Goal: Task Accomplishment & Management: Manage account settings

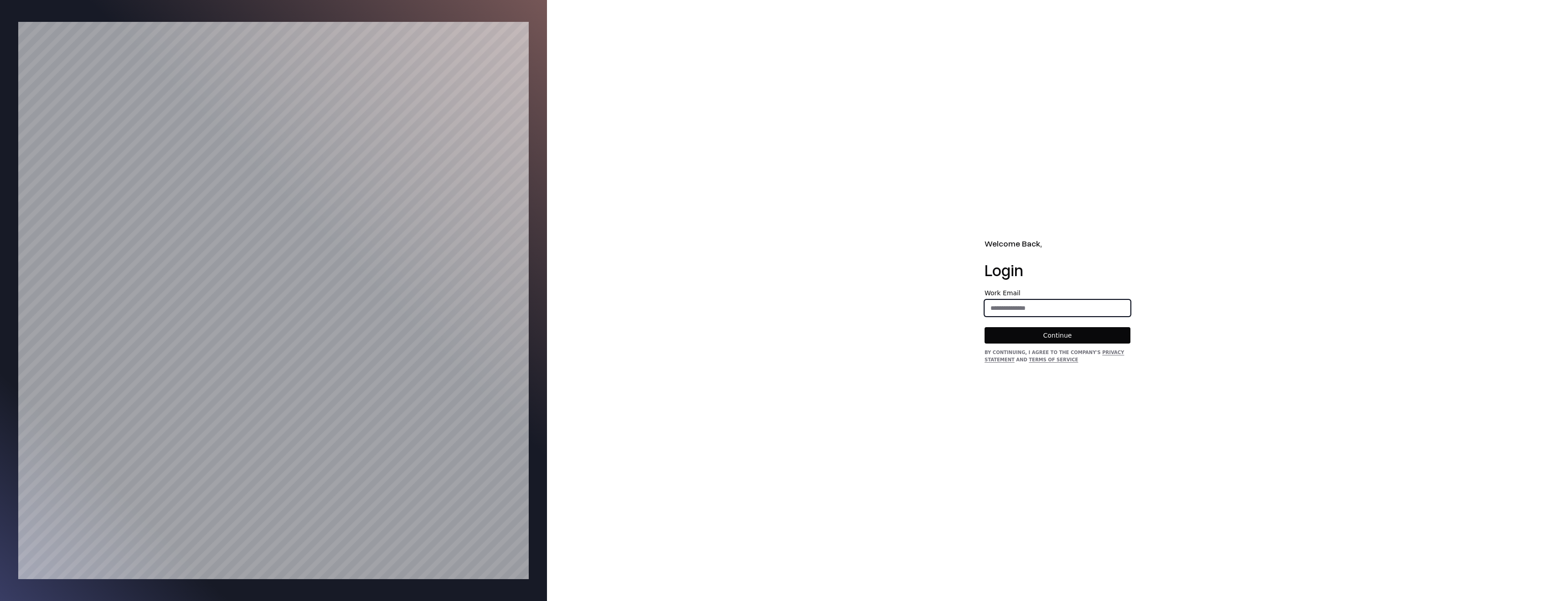
click at [1047, 309] on input "email" at bounding box center [1057, 308] width 145 height 17
type input "**********"
click at [1059, 328] on button "Continue" at bounding box center [1057, 335] width 146 height 17
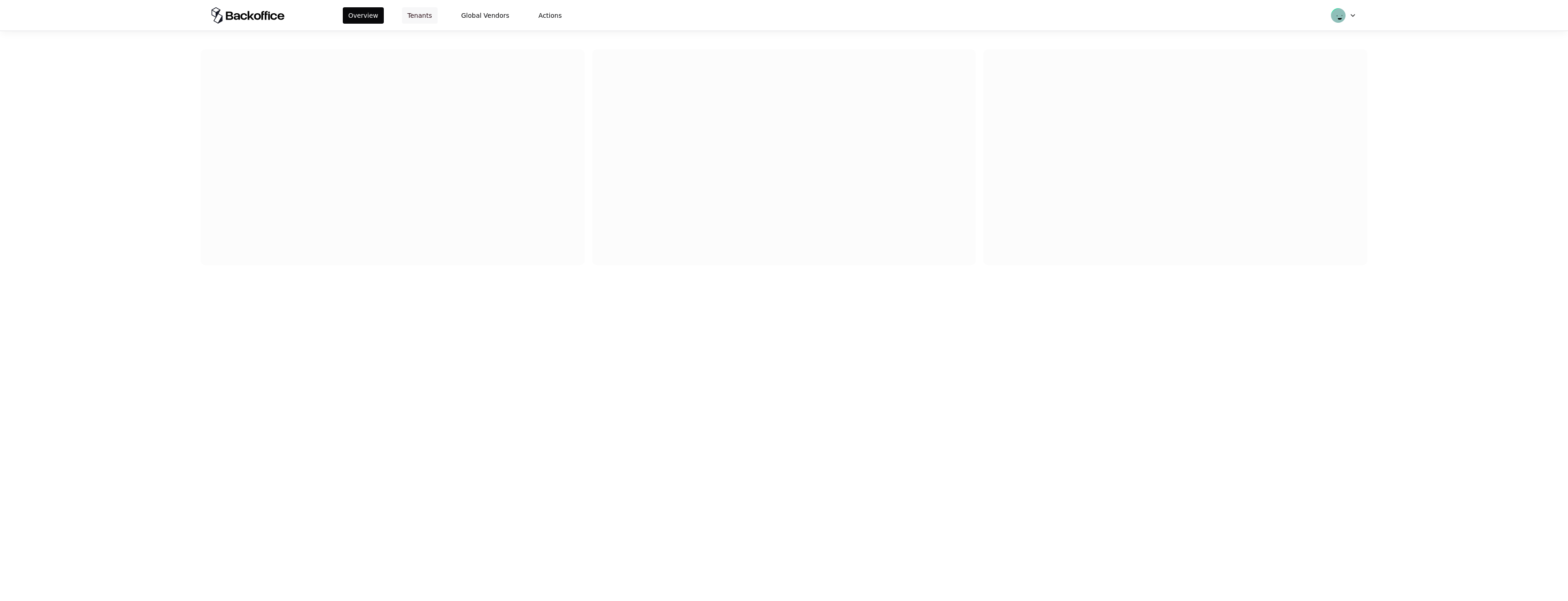
click at [417, 17] on button "Tenants" at bounding box center [419, 15] width 36 height 17
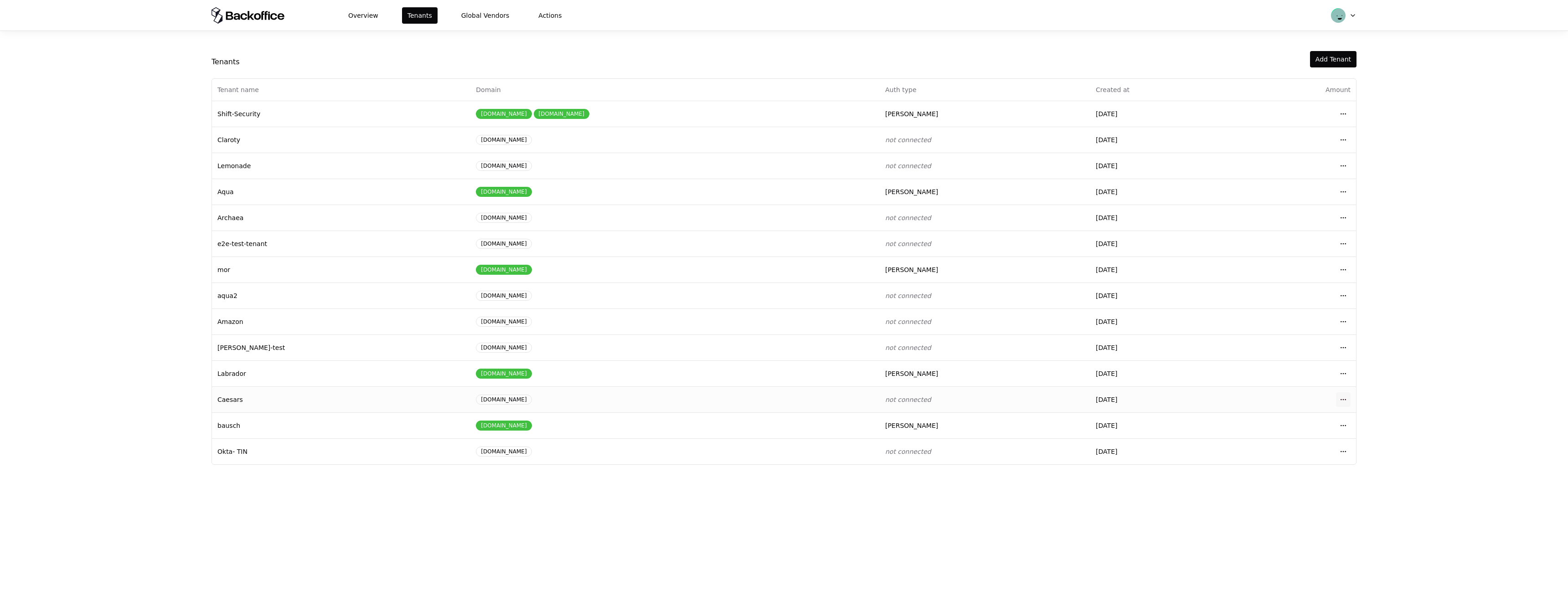
click at [1347, 400] on html "Overview Tenants Global Vendors Actions Tenants Add Tenant Tenant name Domain A…" at bounding box center [784, 300] width 1568 height 601
click at [1263, 477] on div "Login to tenant" at bounding box center [1303, 475] width 103 height 18
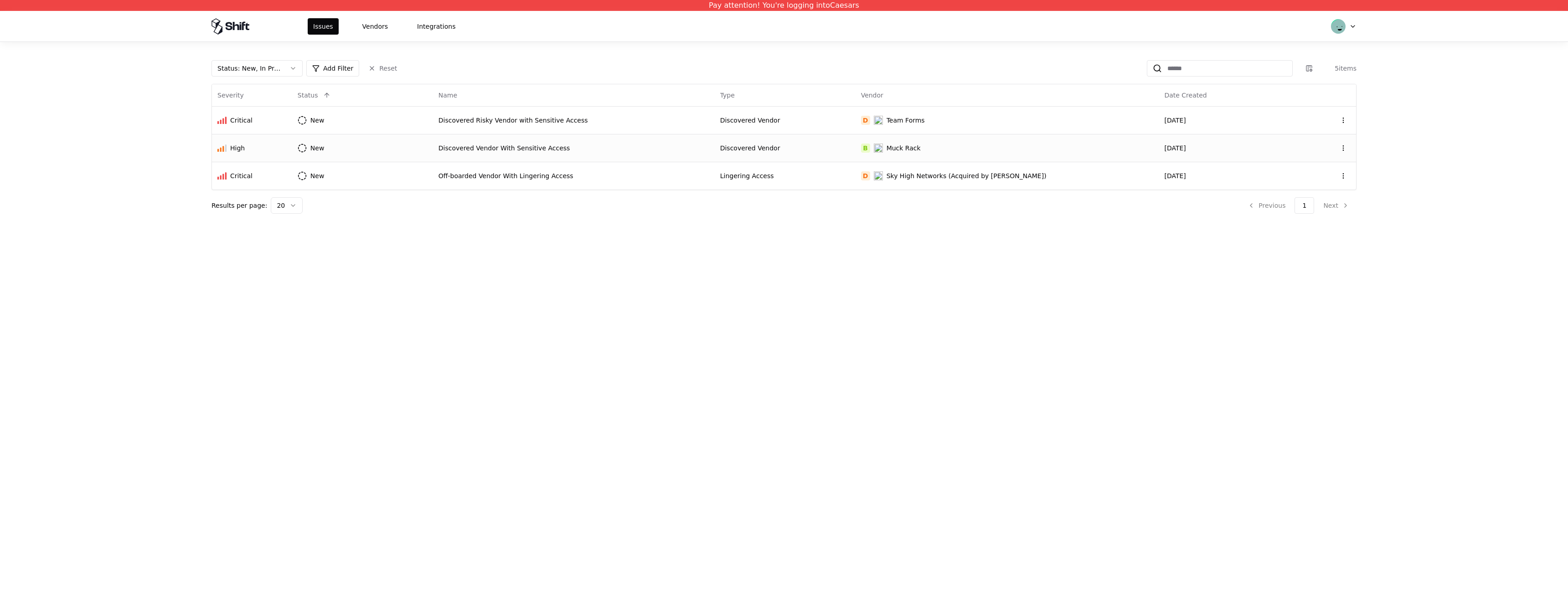
click at [800, 157] on td "Discovered Vendor" at bounding box center [785, 147] width 141 height 28
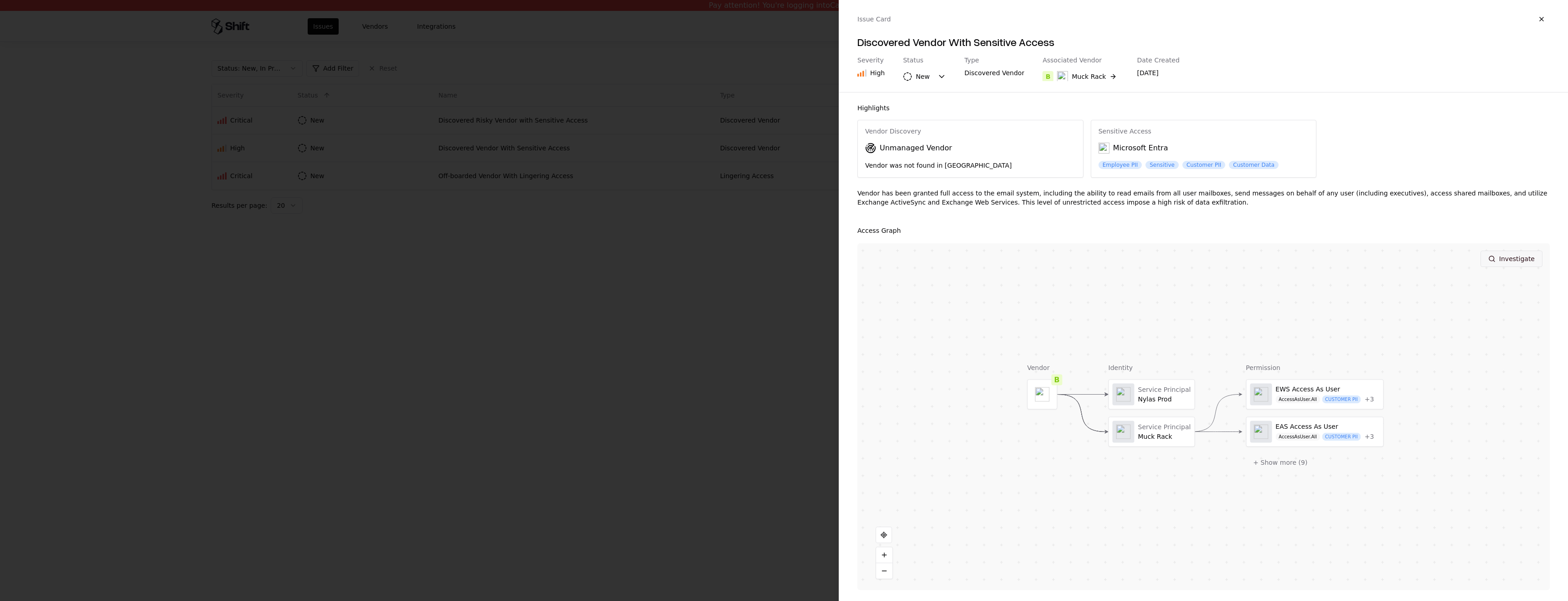
click at [1515, 254] on button "Investigate" at bounding box center [1512, 258] width 62 height 17
